Goal: Transaction & Acquisition: Purchase product/service

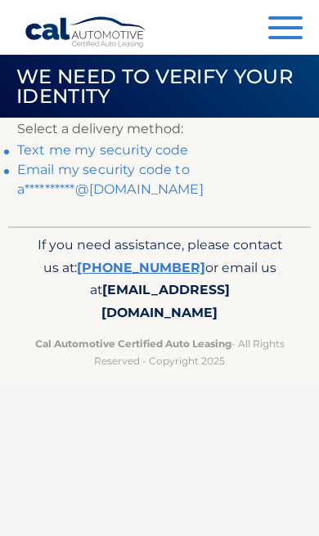
click at [150, 146] on link "Text me my security code" at bounding box center [103, 150] width 172 height 16
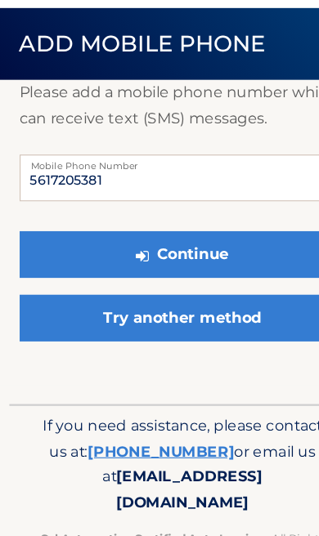
click at [241, 250] on button "Continue" at bounding box center [159, 270] width 284 height 41
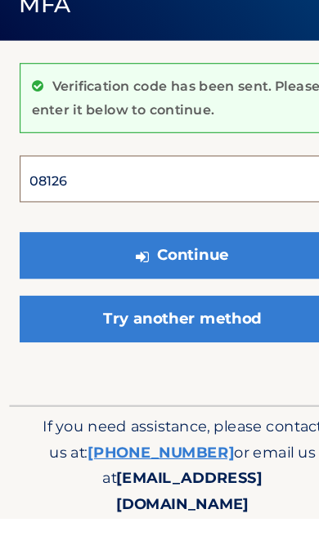
type input "081262"
click at [159, 285] on button "Continue" at bounding box center [159, 305] width 284 height 41
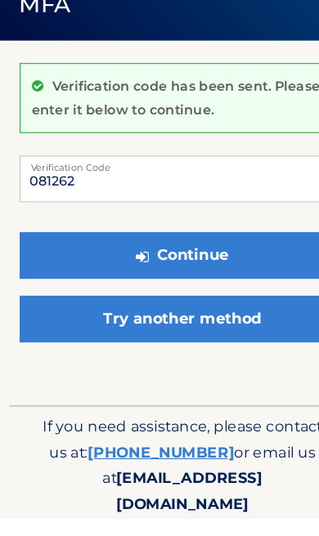
click at [212, 285] on button "Continue" at bounding box center [159, 305] width 284 height 41
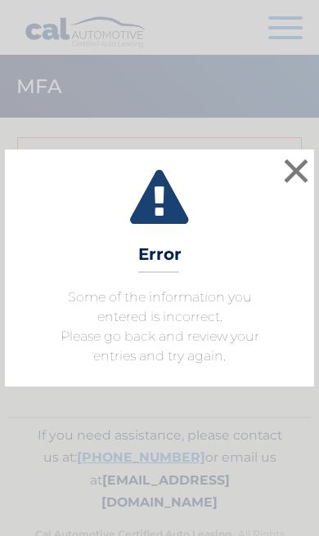
click at [299, 161] on button "×" at bounding box center [295, 170] width 33 height 33
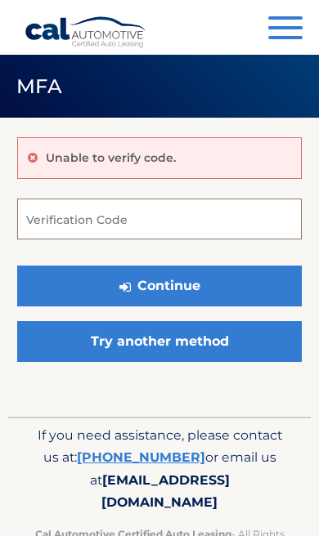
click at [205, 225] on input "Verification Code" at bounding box center [159, 219] width 284 height 41
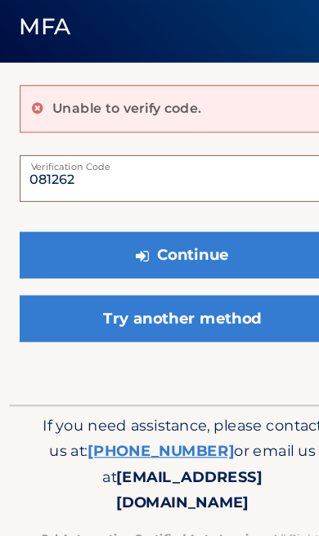
type input "081262"
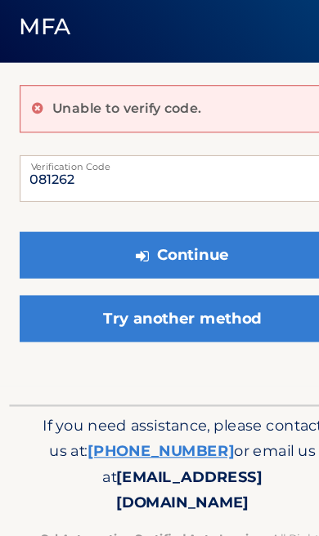
click at [196, 266] on button "Continue" at bounding box center [159, 286] width 284 height 41
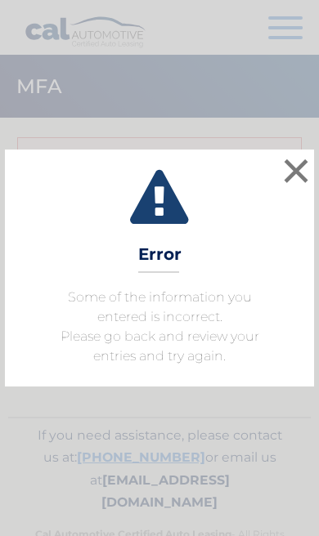
click at [300, 160] on button "×" at bounding box center [295, 170] width 33 height 33
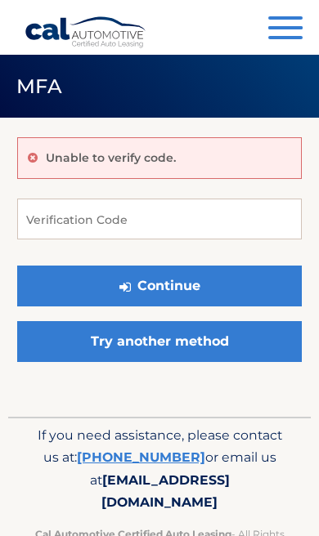
click at [251, 338] on link "Try another method" at bounding box center [159, 341] width 284 height 41
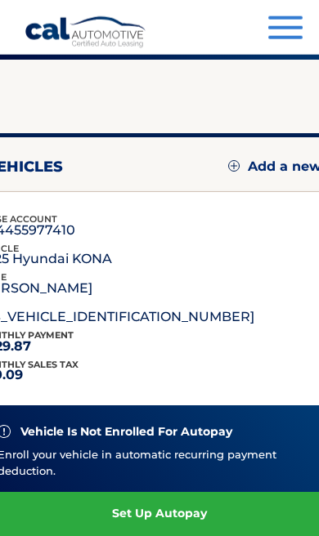
scroll to position [59, 0]
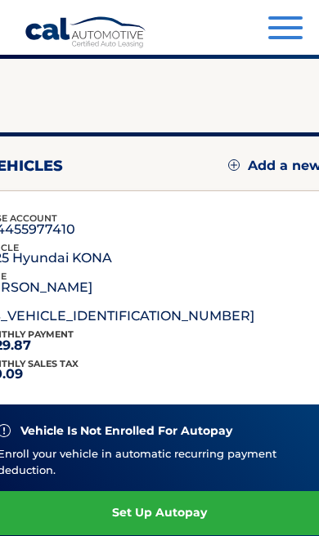
click at [77, 409] on div "vehicle is not enrolled for autopay Enroll your vehicle in automatic recurring …" at bounding box center [159, 479] width 363 height 150
click at [74, 424] on div "vehicle is not enrolled for autopay" at bounding box center [160, 431] width 324 height 14
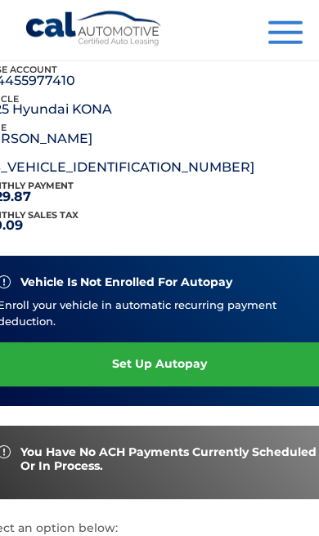
scroll to position [208, 0]
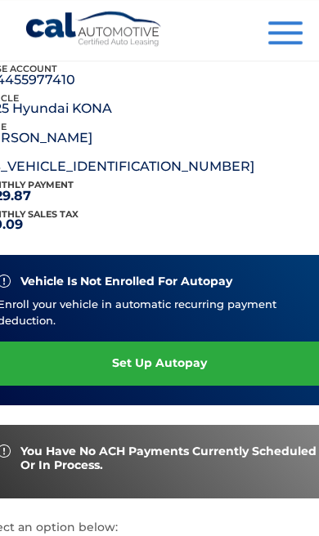
click at [11, 277] on img at bounding box center [4, 281] width 13 height 13
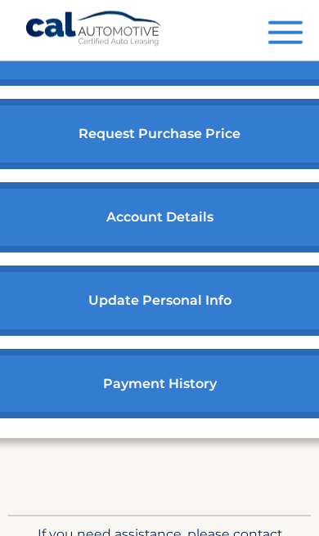
scroll to position [828, 0]
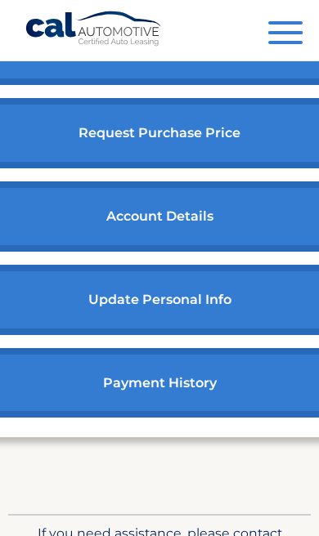
click at [146, 386] on link "payment history" at bounding box center [159, 383] width 363 height 70
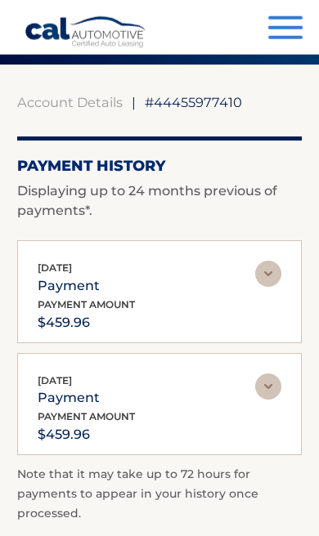
scroll to position [54, 0]
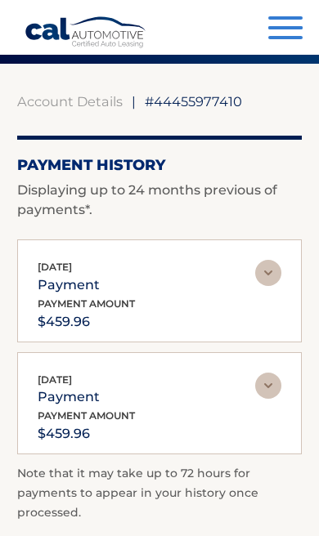
click at [270, 280] on img at bounding box center [268, 273] width 26 height 26
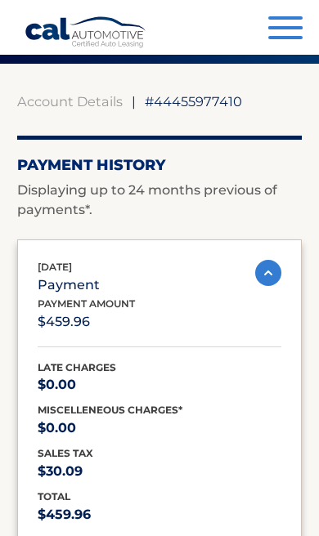
click at [275, 264] on img at bounding box center [268, 273] width 26 height 26
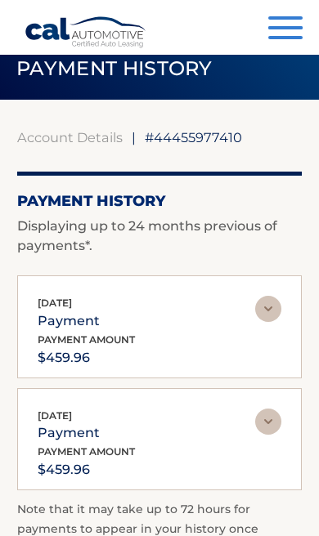
scroll to position [0, 0]
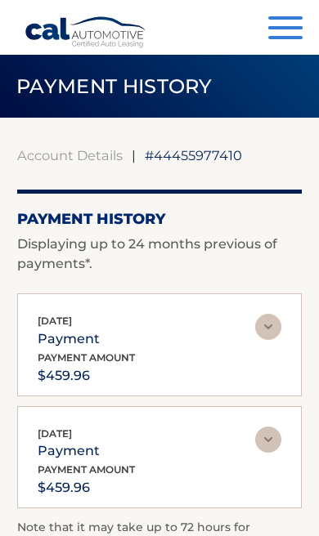
click at [276, 33] on button "Menu" at bounding box center [285, 29] width 34 height 27
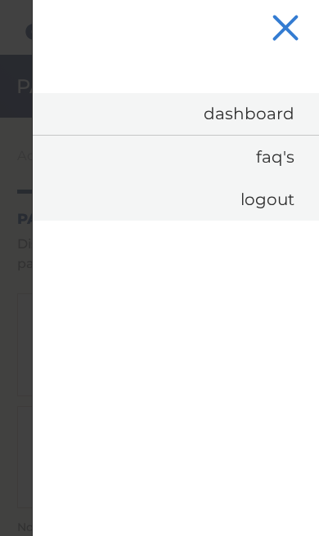
click at [283, 111] on link "Dashboard" at bounding box center [176, 114] width 286 height 42
click at [238, 114] on link "Dashboard" at bounding box center [176, 114] width 286 height 42
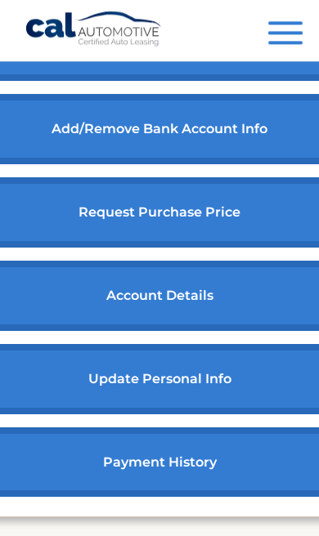
scroll to position [757, 0]
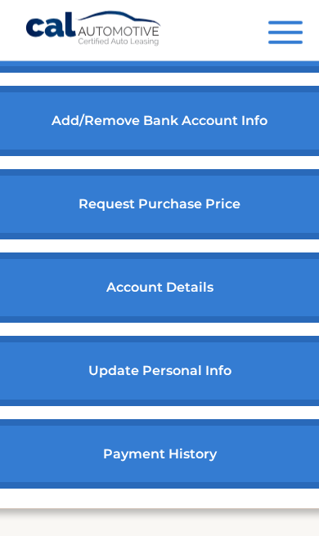
click at [146, 301] on link "account details" at bounding box center [159, 287] width 363 height 70
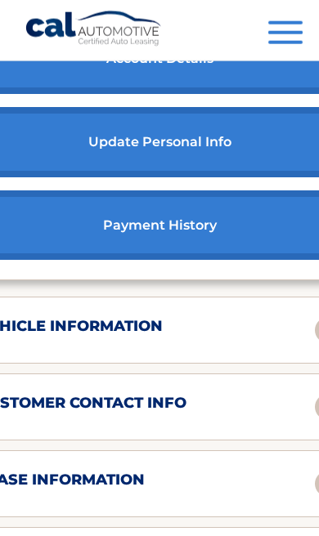
scroll to position [971, 0]
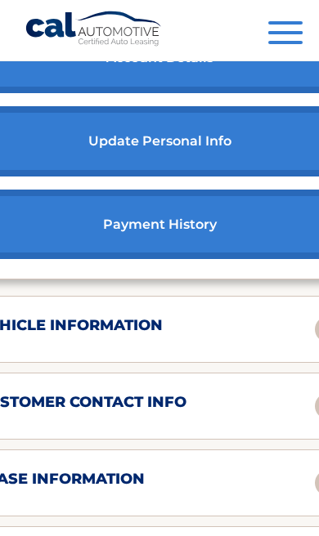
click at [163, 335] on h2 "vehicle information" at bounding box center [70, 325] width 185 height 19
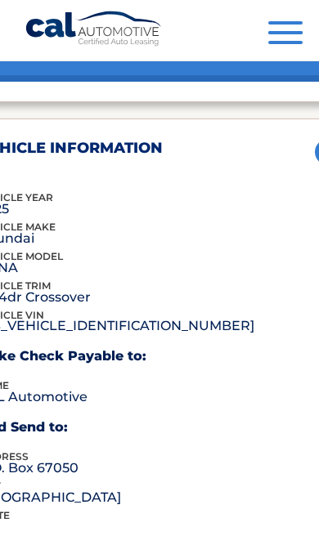
scroll to position [1147, 0]
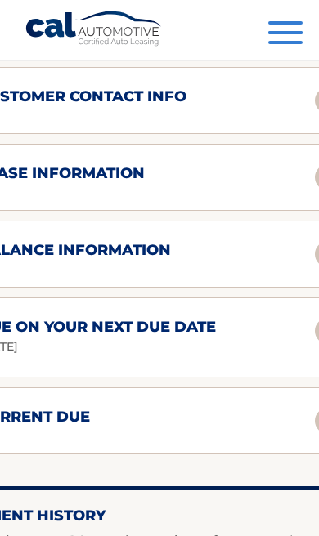
scroll to position [1284, 0]
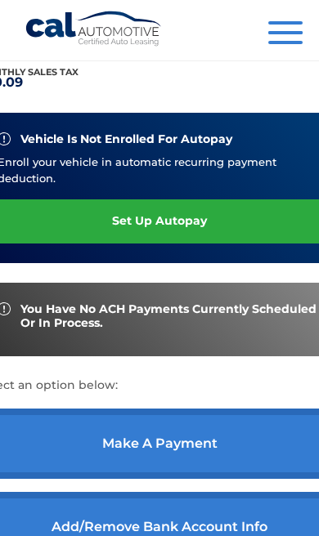
scroll to position [337, 0]
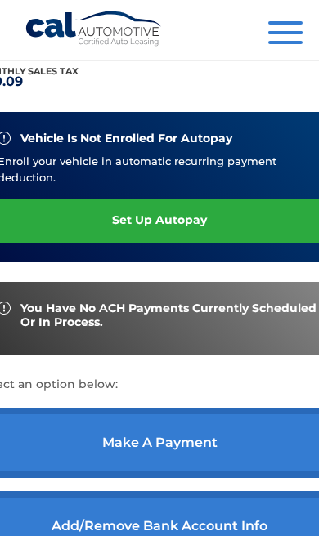
click at [168, 460] on link "make a payment" at bounding box center [159, 443] width 363 height 70
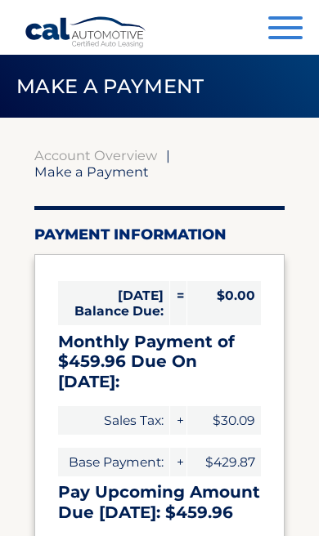
select select "YzkxMGMwYTYtNmFlYS00YjVjLWEyMjEtNzAxMDU1NzQ5NTRk"
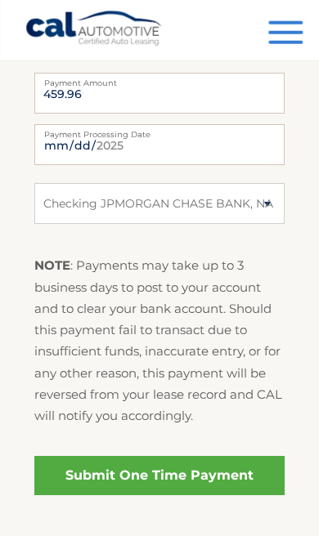
scroll to position [699, 6]
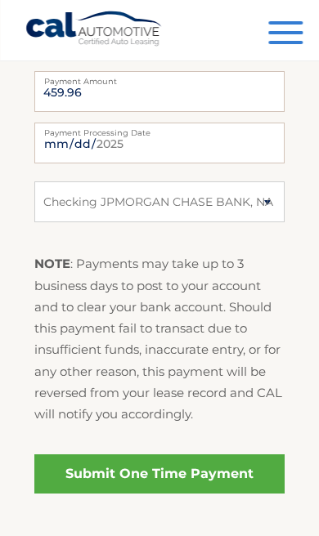
click at [157, 454] on link "Submit One Time Payment" at bounding box center [159, 473] width 251 height 39
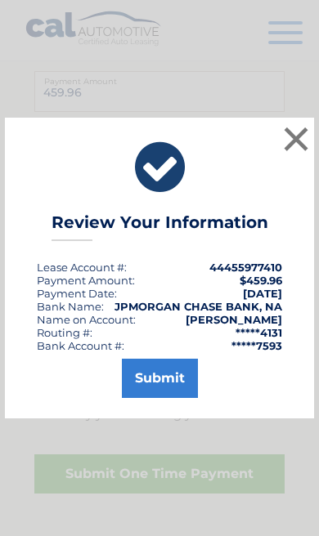
click at [163, 398] on button "Submit" at bounding box center [160, 378] width 76 height 39
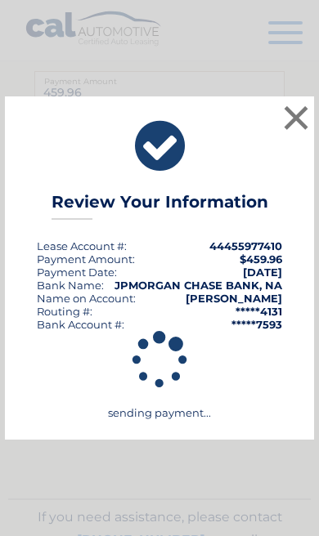
scroll to position [698, 6]
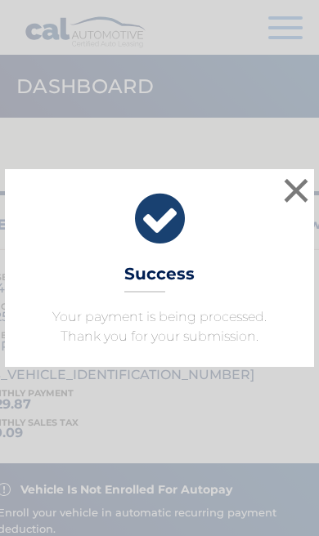
click at [304, 184] on button "×" at bounding box center [295, 190] width 33 height 33
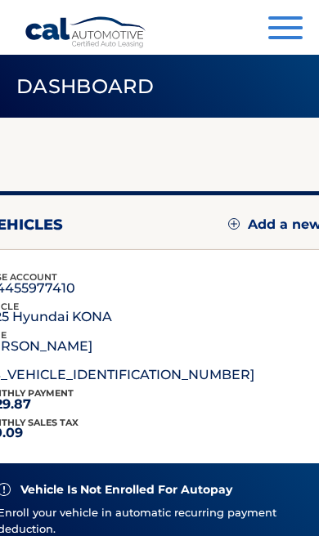
click at [301, 29] on span "button" at bounding box center [285, 27] width 34 height 3
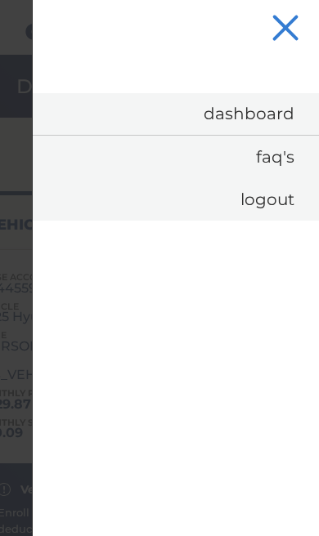
click at [287, 202] on link "Logout" at bounding box center [176, 199] width 286 height 42
